Goal: Feedback & Contribution: Contribute content

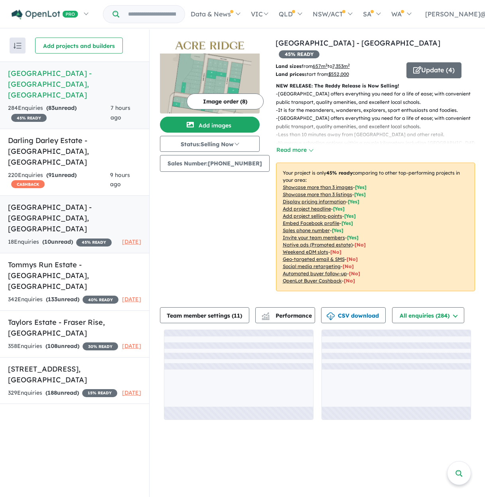
click at [72, 238] on strong "( 10 unread)" at bounding box center [57, 241] width 31 height 7
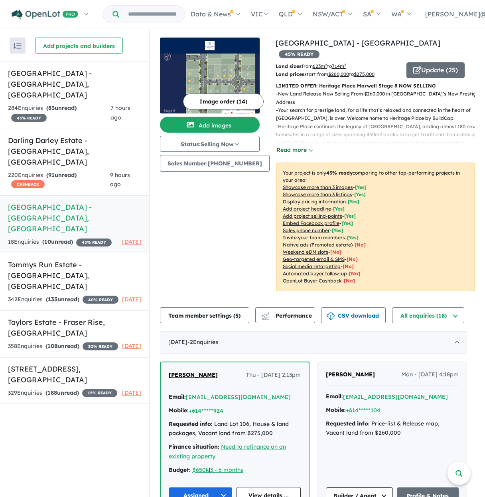
click at [287, 145] on button "Read more" at bounding box center [295, 149] width 38 height 9
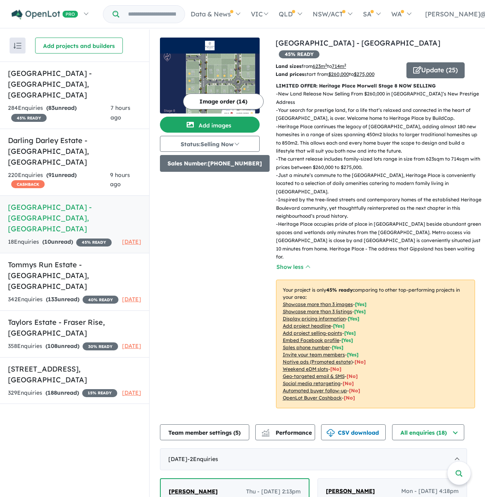
click at [216, 155] on button "Sales Number: [PHONE_NUMBER]" at bounding box center [215, 163] width 110 height 17
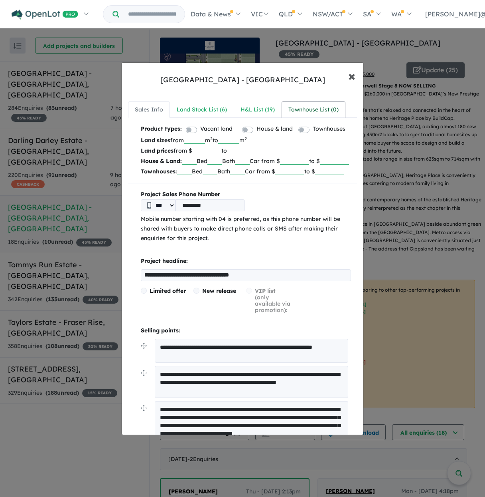
drag, startPoint x: 348, startPoint y: 77, endPoint x: 321, endPoint y: 98, distance: 33.8
click at [348, 77] on button "× Close" at bounding box center [351, 76] width 23 height 22
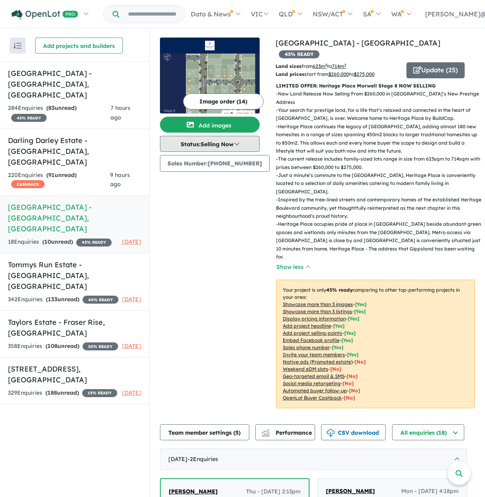
click at [234, 145] on button "Status: Selling Now" at bounding box center [210, 144] width 100 height 16
drag, startPoint x: 204, startPoint y: 199, endPoint x: 200, endPoint y: 203, distance: 5.9
click at [204, 199] on button "Selling Now" at bounding box center [189, 199] width 59 height 18
click at [427, 62] on button "Update ( 25 )" at bounding box center [436, 70] width 58 height 16
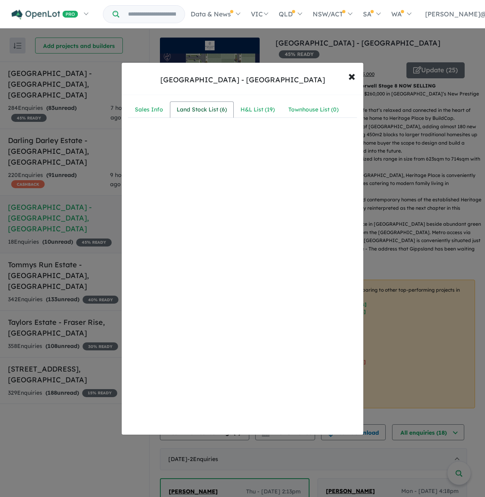
click at [178, 107] on div "Land Stock List ( 6 )" at bounding box center [202, 110] width 50 height 10
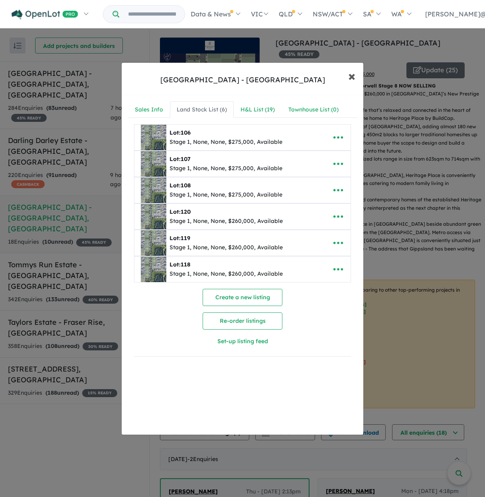
drag, startPoint x: 353, startPoint y: 74, endPoint x: 365, endPoint y: 81, distance: 13.6
click at [353, 74] on span "×" at bounding box center [351, 75] width 7 height 17
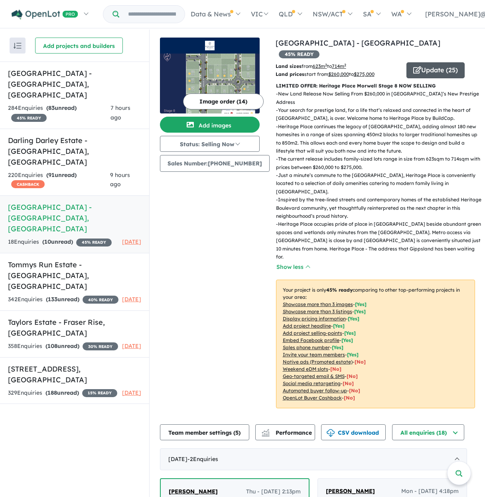
click at [414, 66] on icon "button" at bounding box center [418, 69] width 8 height 7
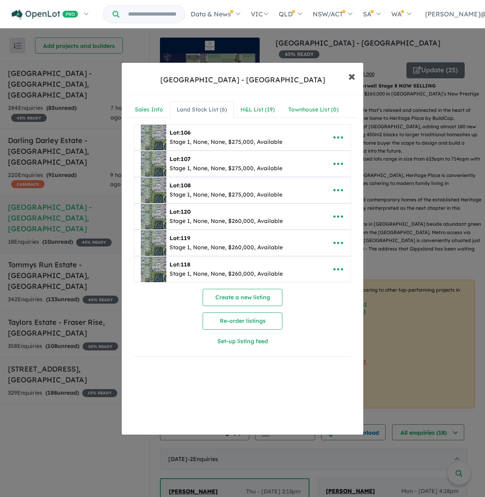
click at [353, 78] on span "×" at bounding box center [351, 75] width 7 height 17
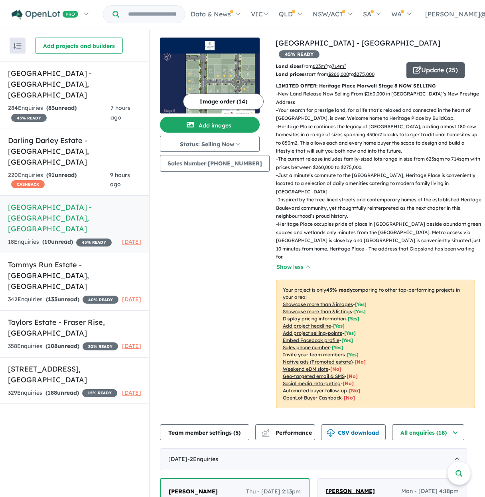
click at [418, 62] on button "Update ( 25 )" at bounding box center [436, 70] width 58 height 16
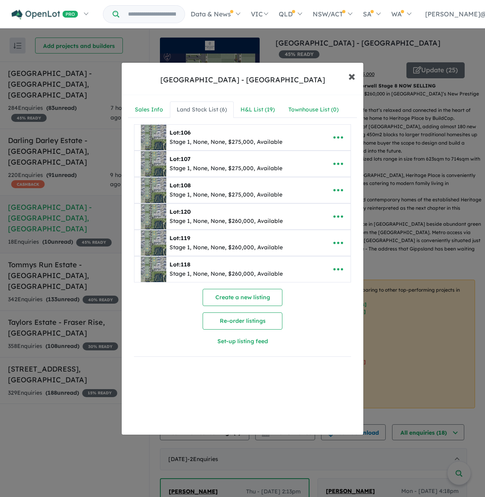
click at [356, 76] on button "× Close" at bounding box center [351, 76] width 23 height 22
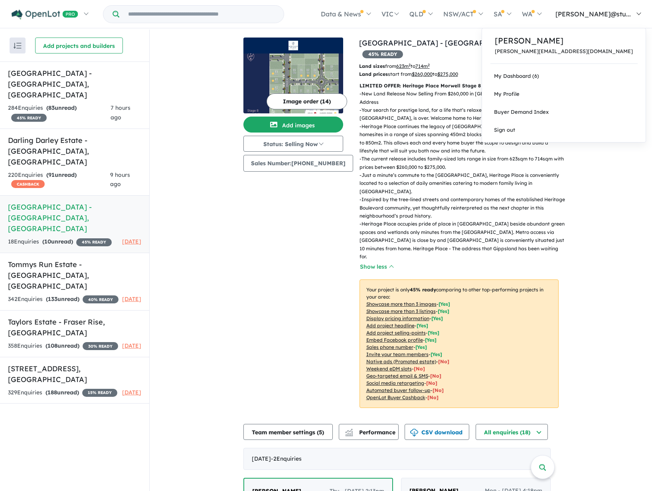
drag, startPoint x: 610, startPoint y: 15, endPoint x: 607, endPoint y: 26, distance: 11.7
click at [485, 16] on span "[PERSON_NAME]@stu..." at bounding box center [593, 14] width 75 height 8
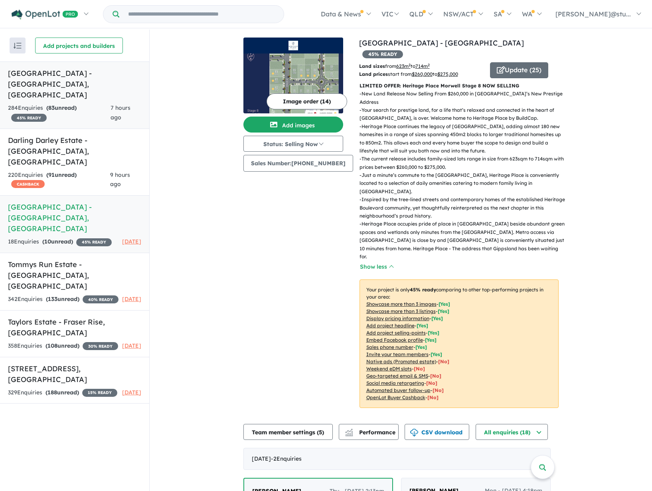
click at [57, 104] on strong "( 83 unread)" at bounding box center [61, 107] width 30 height 7
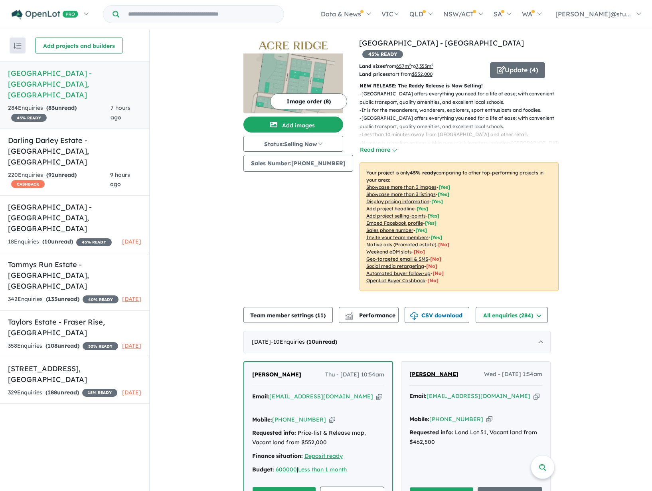
click at [109, 62] on link "[GEOGRAPHIC_DATA] - [GEOGRAPHIC_DATA] , [GEOGRAPHIC_DATA] 284 Enquir ies ( 83 u…" at bounding box center [74, 94] width 149 height 67
click at [286, 124] on button "Add images" at bounding box center [293, 125] width 100 height 16
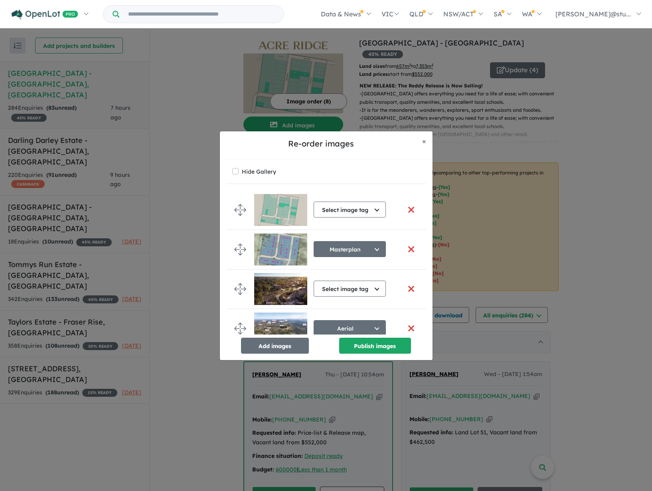
click at [408, 249] on button "button" at bounding box center [411, 249] width 17 height 17
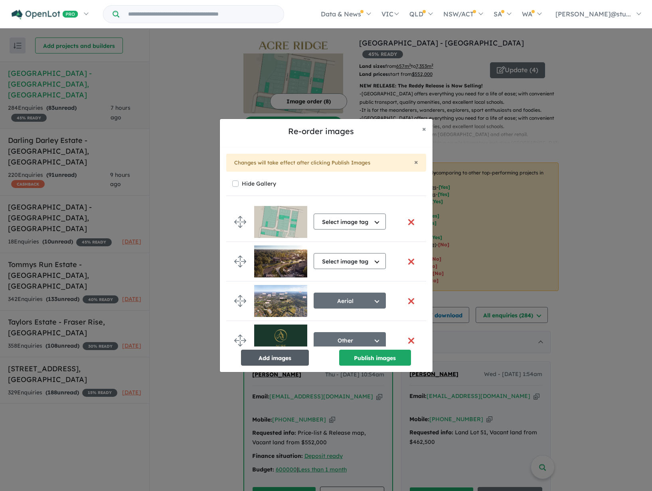
click at [279, 360] on button "Add images" at bounding box center [275, 358] width 68 height 16
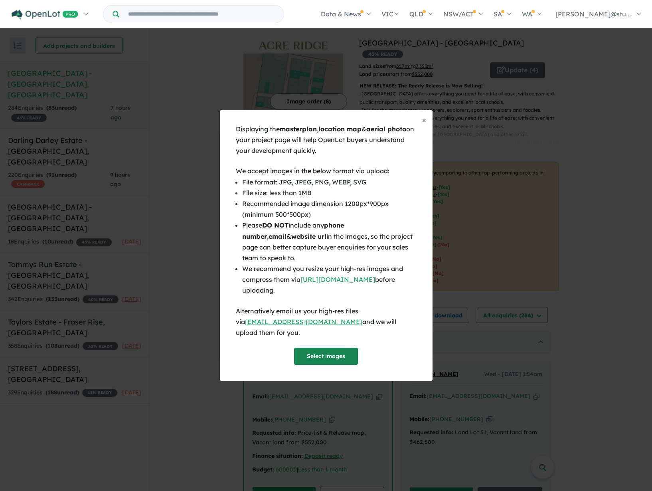
click at [303, 348] on button "Select images" at bounding box center [326, 356] width 64 height 17
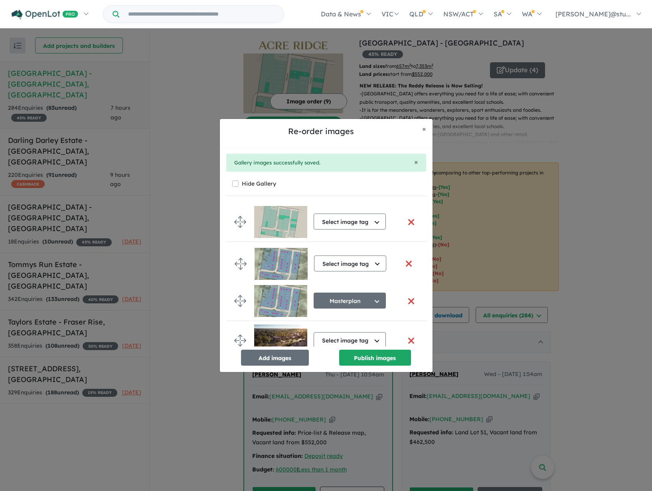
drag, startPoint x: 241, startPoint y: 317, endPoint x: 242, endPoint y: 262, distance: 54.7
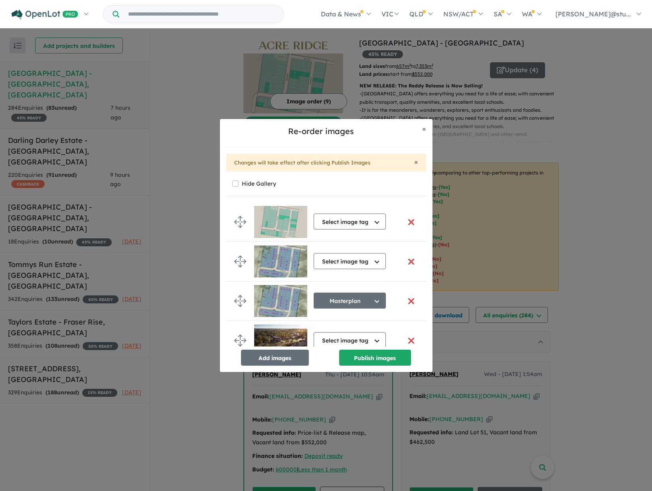
click at [410, 300] on button "button" at bounding box center [411, 301] width 17 height 17
click at [352, 261] on button "Select image tag" at bounding box center [350, 261] width 72 height 16
click at [350, 327] on button "Masterplan" at bounding box center [353, 334] width 79 height 18
drag, startPoint x: 358, startPoint y: 219, endPoint x: 350, endPoint y: 236, distance: 18.4
click at [358, 219] on button "Select image tag" at bounding box center [350, 222] width 72 height 16
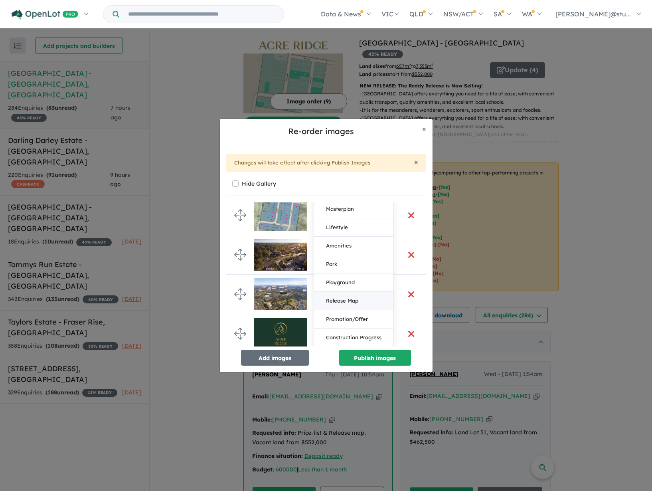
scroll to position [91, 0]
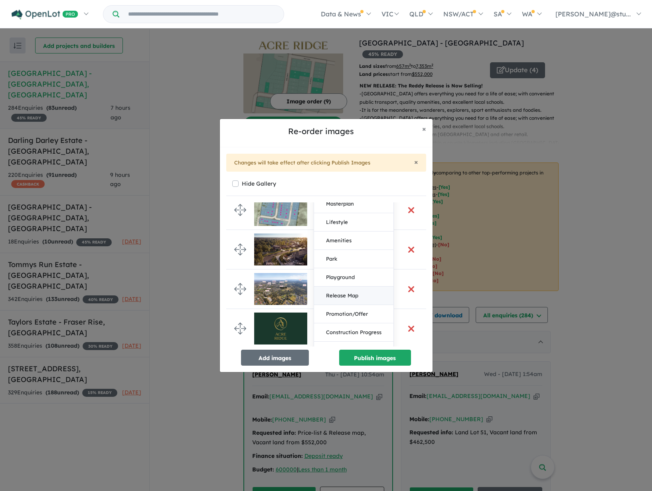
click at [349, 295] on button "Release Map" at bounding box center [353, 296] width 79 height 18
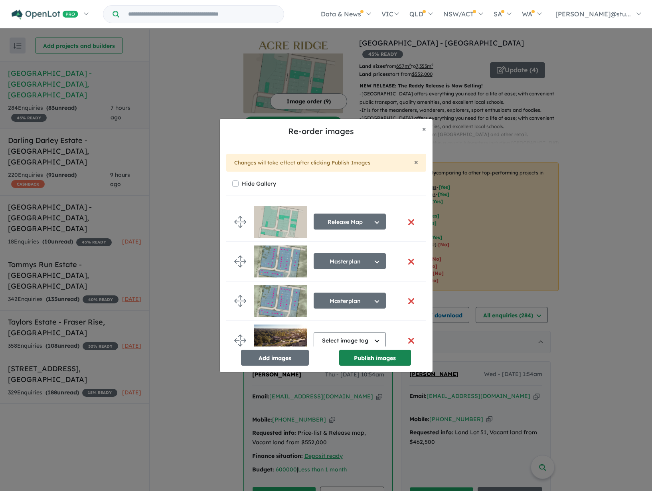
click at [352, 354] on button "Publish images" at bounding box center [375, 358] width 72 height 16
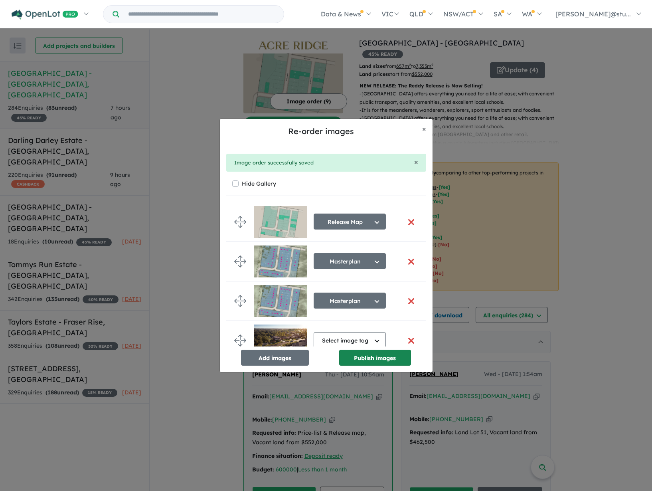
click at [377, 358] on button "Publish images" at bounding box center [375, 358] width 72 height 16
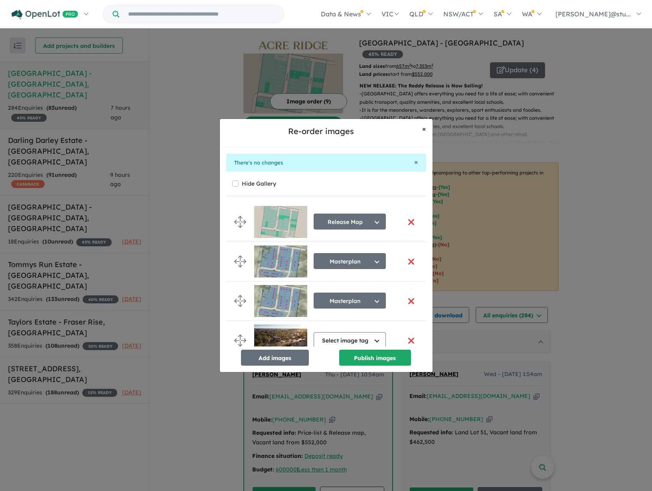
drag, startPoint x: 421, startPoint y: 130, endPoint x: 535, endPoint y: 137, distance: 114.4
click at [424, 130] on button "× Close" at bounding box center [424, 129] width 17 height 20
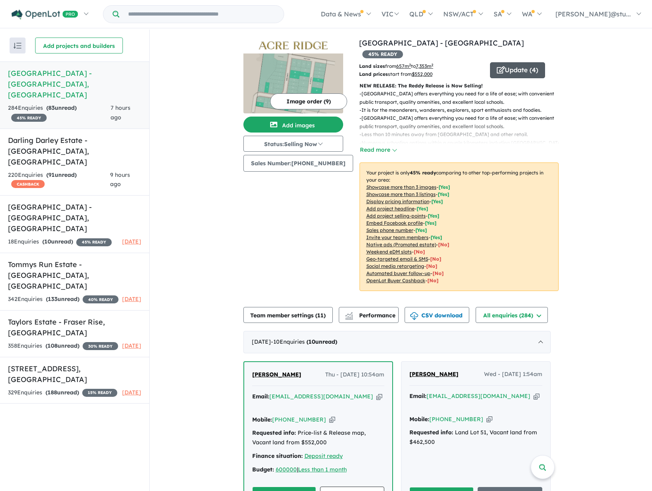
drag, startPoint x: 541, startPoint y: 137, endPoint x: 535, endPoint y: 65, distance: 72.9
click at [485, 137] on div "- [GEOGRAPHIC_DATA] offers everything you need for a life of ease; with conveni…" at bounding box center [456, 122] width 206 height 65
click at [297, 125] on button "Add images" at bounding box center [293, 125] width 100 height 16
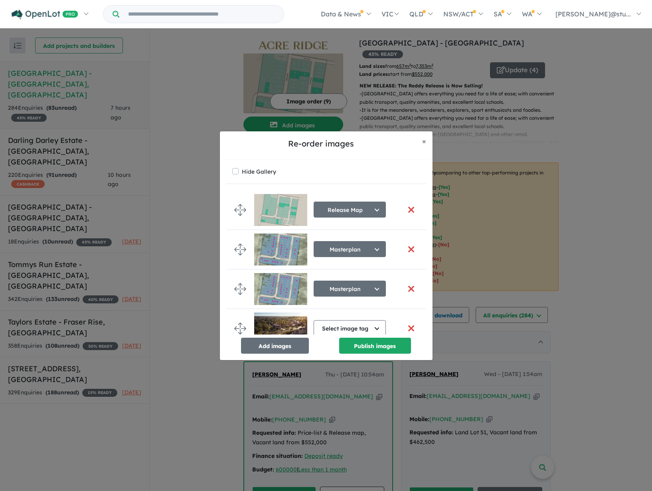
click at [406, 246] on button "button" at bounding box center [411, 249] width 17 height 17
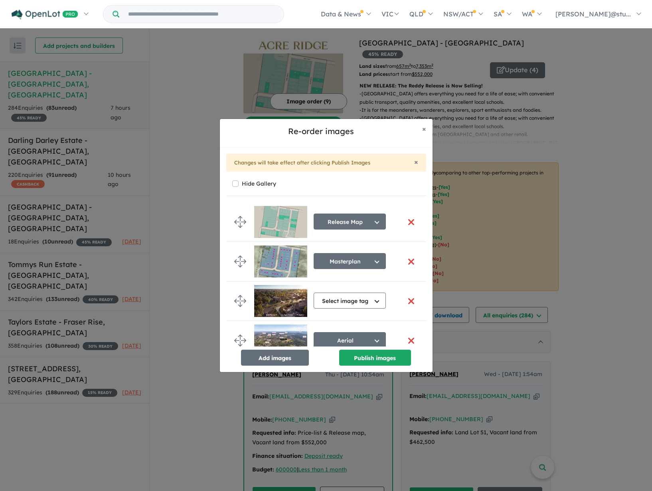
click at [408, 261] on button "button" at bounding box center [411, 261] width 17 height 17
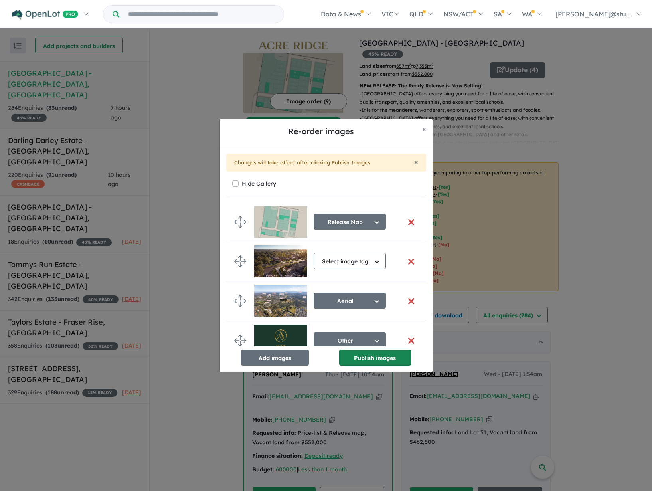
click at [358, 360] on button "Publish images" at bounding box center [375, 358] width 72 height 16
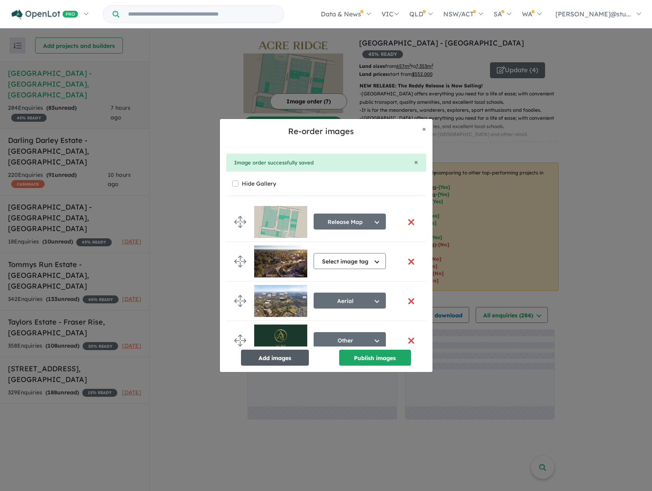
click at [299, 359] on button "Add images" at bounding box center [275, 358] width 68 height 16
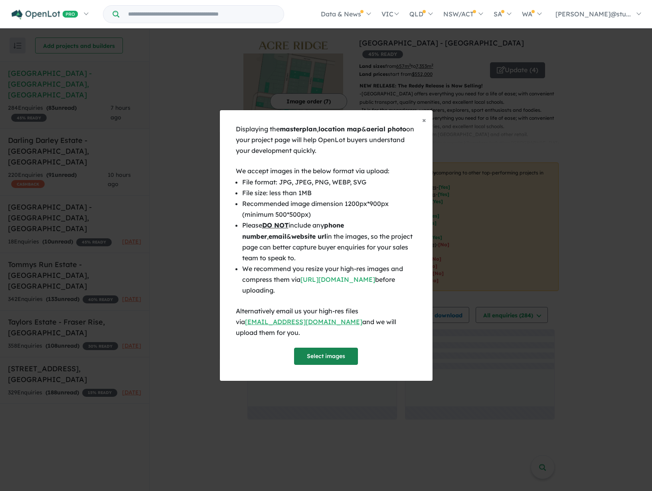
click at [321, 352] on button "Select images" at bounding box center [326, 356] width 64 height 17
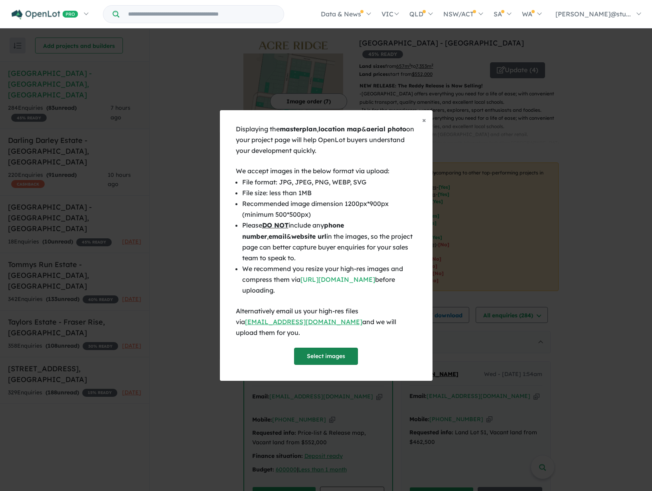
click at [342, 352] on button "Select images" at bounding box center [326, 356] width 64 height 17
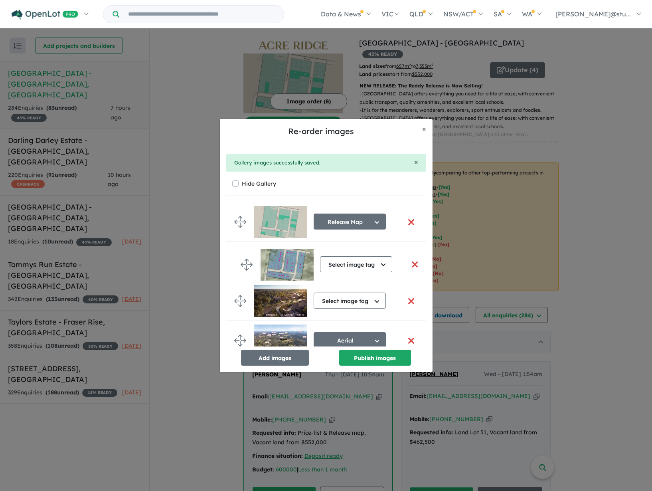
drag, startPoint x: 240, startPoint y: 322, endPoint x: 247, endPoint y: 263, distance: 59.5
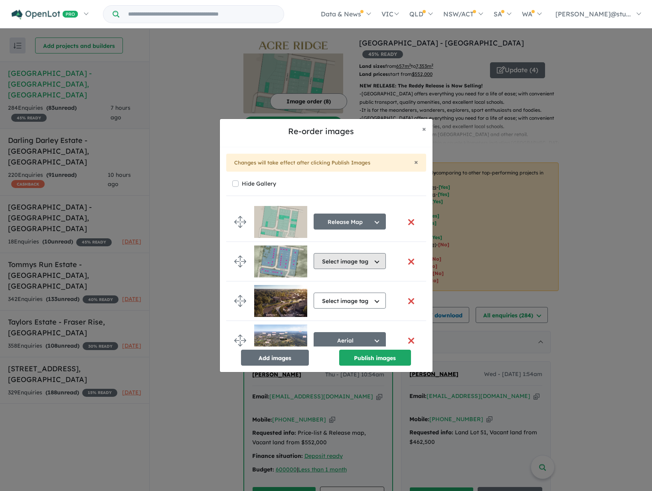
click at [342, 263] on button "Select image tag" at bounding box center [350, 261] width 72 height 16
click at [343, 332] on button "Masterplan" at bounding box center [353, 334] width 79 height 18
click at [339, 302] on button "Select image tag" at bounding box center [350, 301] width 72 height 16
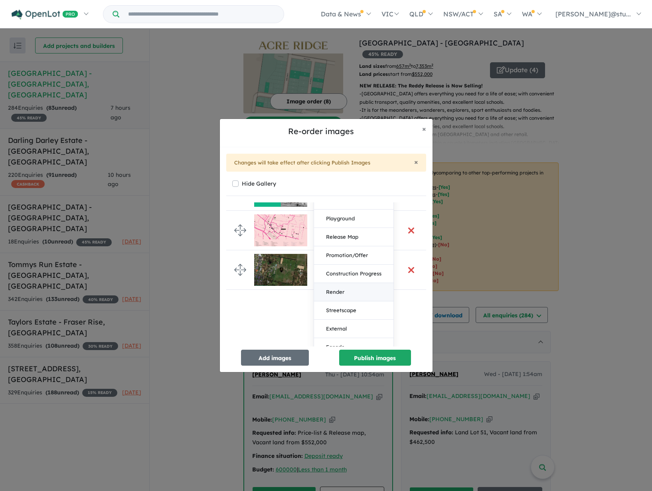
click at [348, 292] on button "Render" at bounding box center [353, 292] width 79 height 18
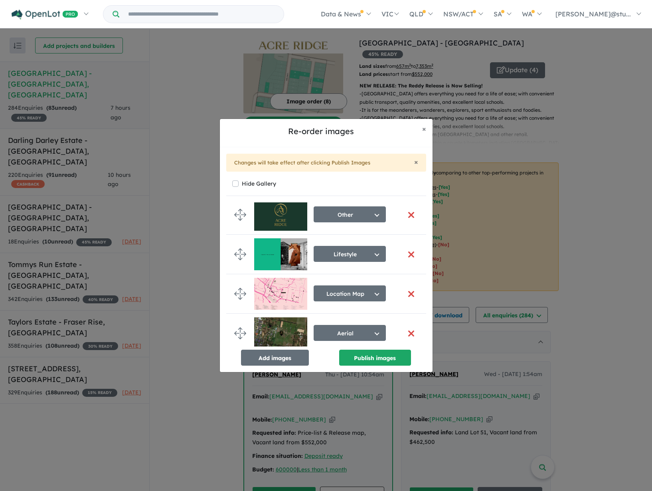
scroll to position [175, 0]
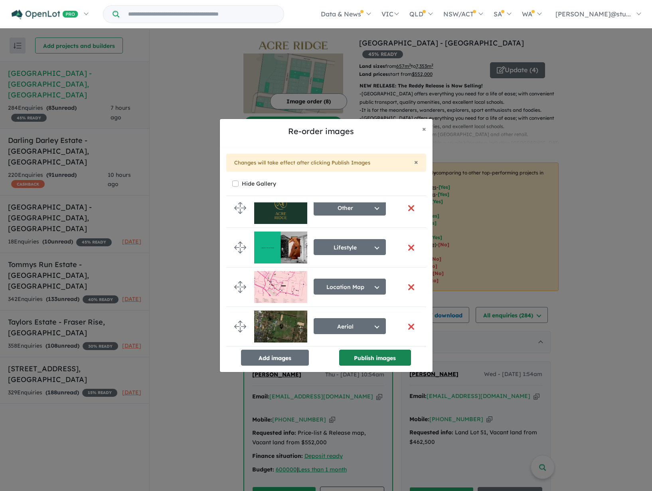
click at [359, 358] on button "Publish images" at bounding box center [375, 358] width 72 height 16
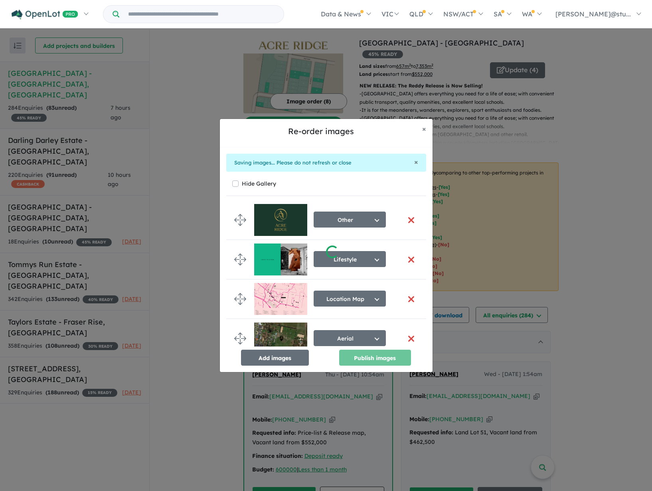
scroll to position [172, 0]
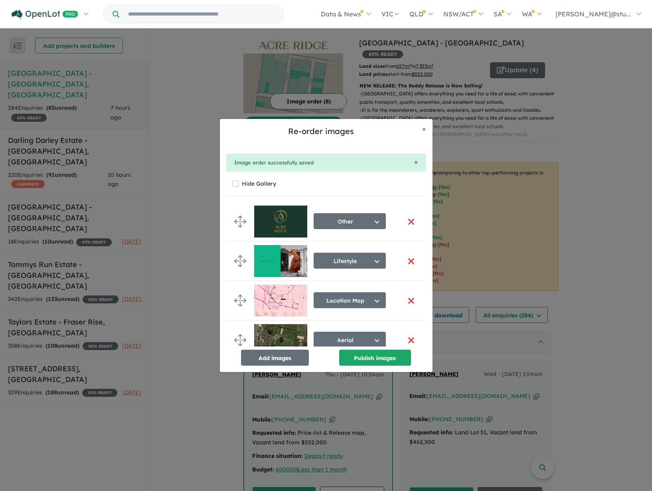
drag, startPoint x: 610, startPoint y: 125, endPoint x: 559, endPoint y: 1, distance: 134.0
click at [610, 124] on div "Re-order images × Close × Image order successfully saved Hide Gallery Release M…" at bounding box center [326, 245] width 652 height 491
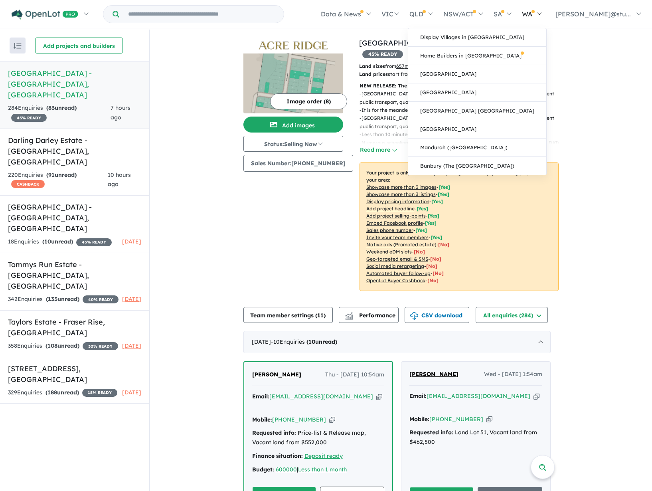
scroll to position [0, 0]
